Goal: Find specific page/section: Find specific page/section

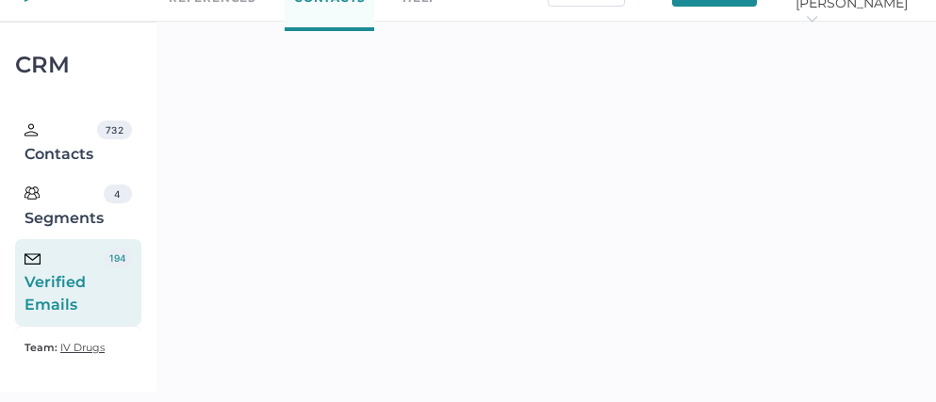
click at [62, 271] on div "Verified Emails" at bounding box center [65, 283] width 80 height 68
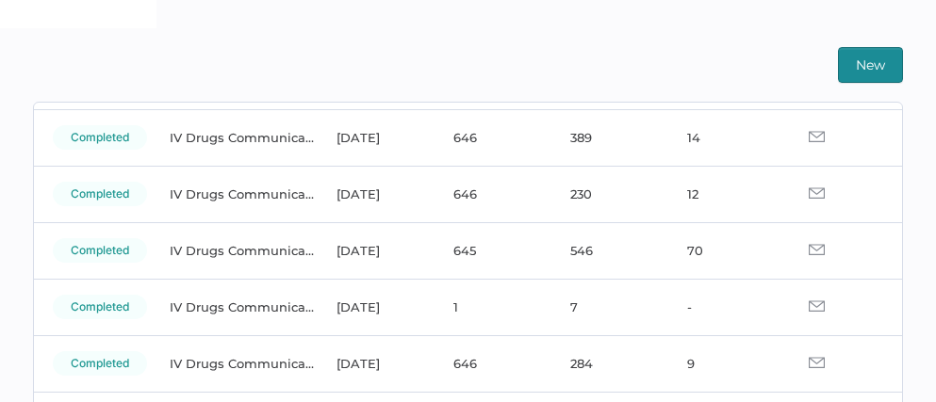
scroll to position [117, 0]
